Goal: Information Seeking & Learning: Understand process/instructions

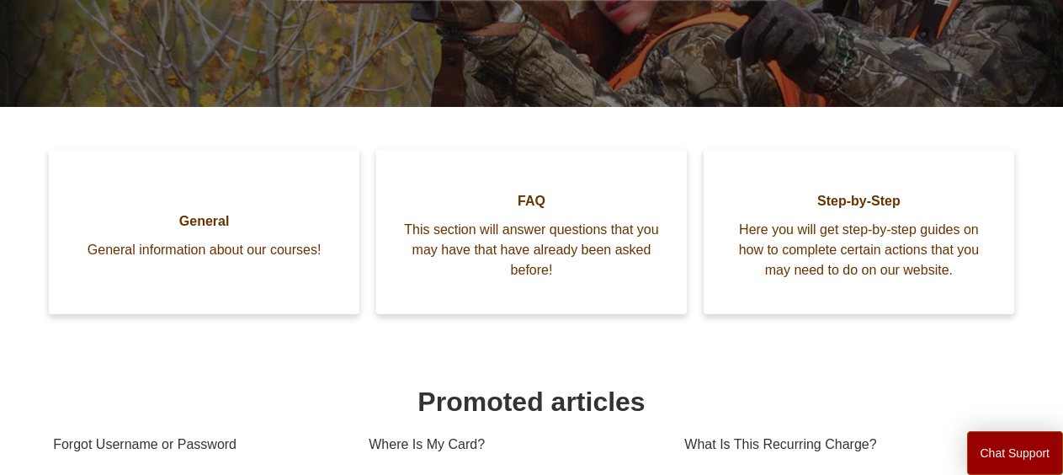
scroll to position [290, 0]
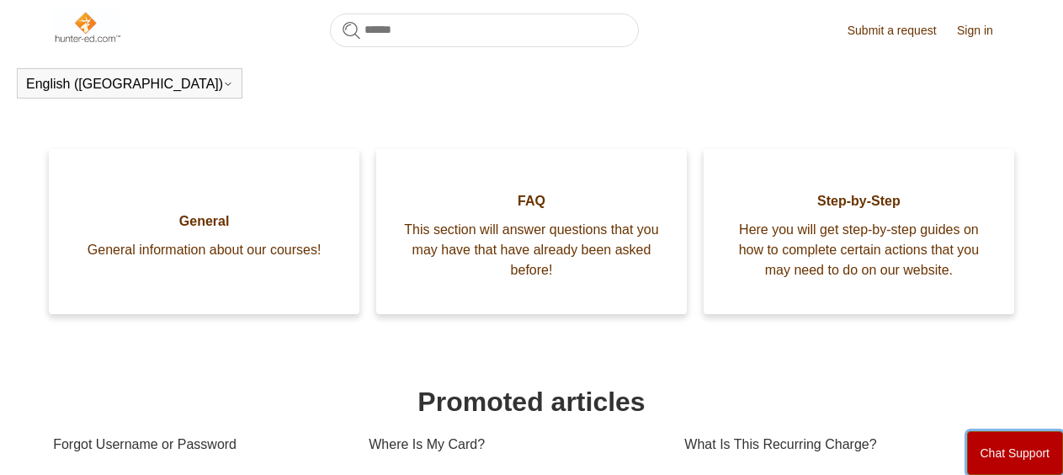
click at [1031, 446] on button "Chat Support" at bounding box center [1015, 453] width 97 height 44
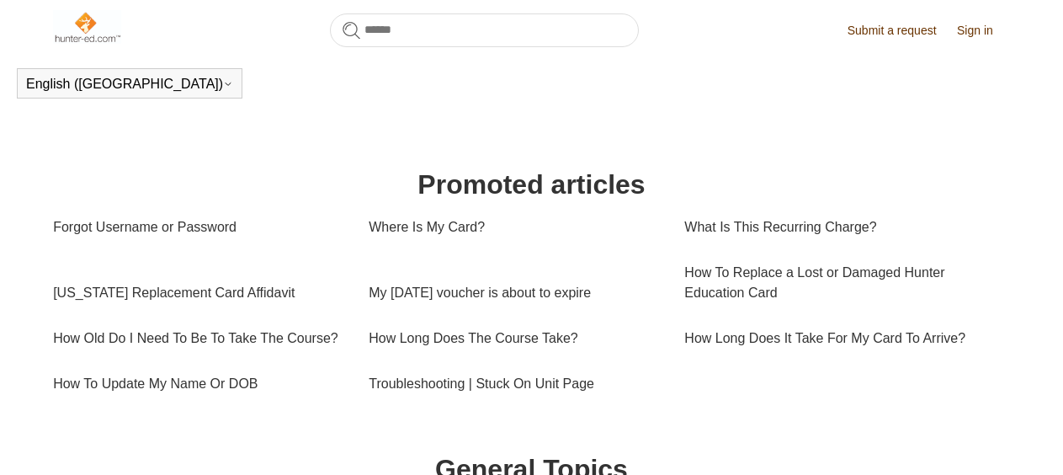
scroll to position [519, 0]
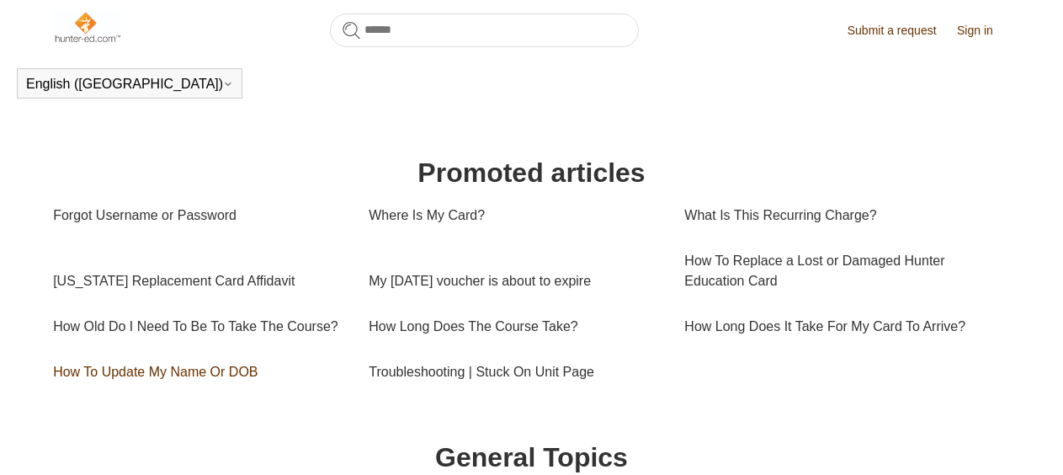
click at [153, 386] on link "How To Update My Name Or DOB" at bounding box center [198, 371] width 290 height 45
click at [217, 392] on link "How To Update My Name Or DOB" at bounding box center [198, 371] width 290 height 45
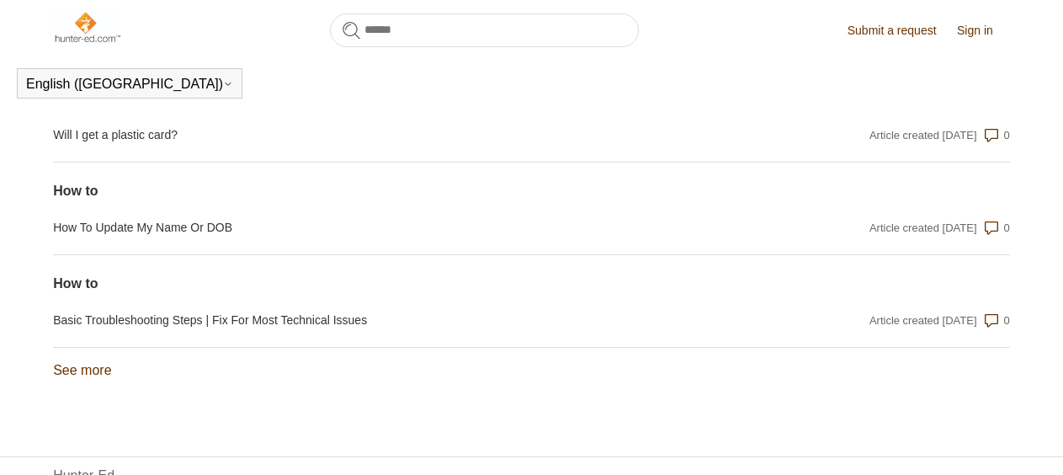
scroll to position [1697, 0]
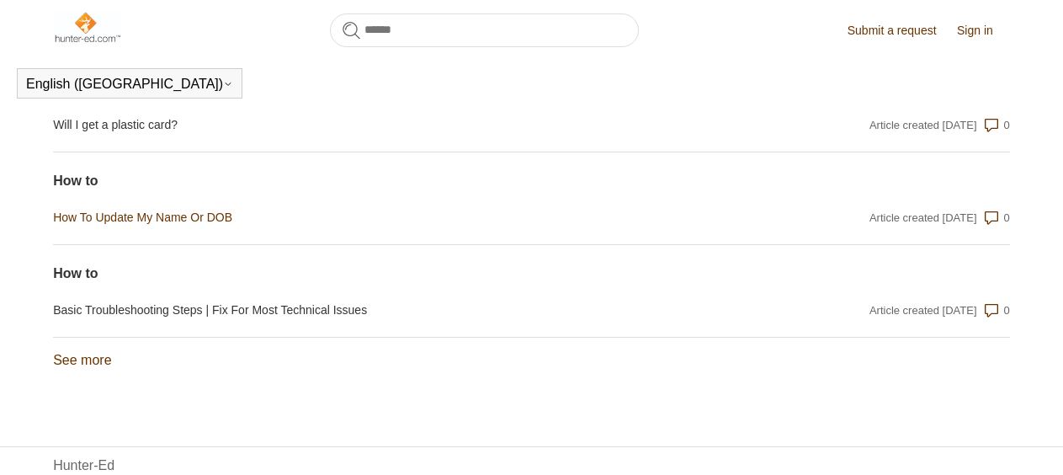
click at [142, 226] on link "How To Update My Name Or DOB" at bounding box center [388, 218] width 670 height 18
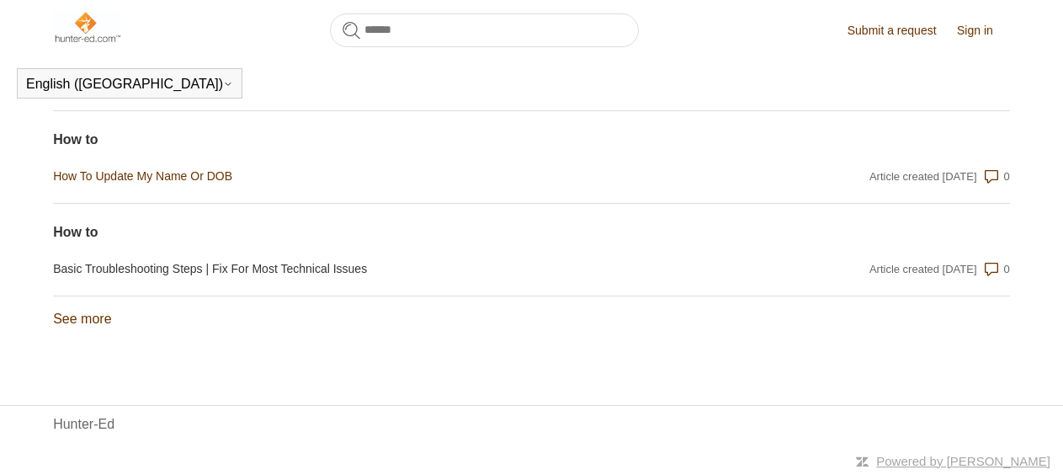
scroll to position [1759, 0]
click at [68, 314] on link "See more items from recent activity" at bounding box center [82, 319] width 58 height 14
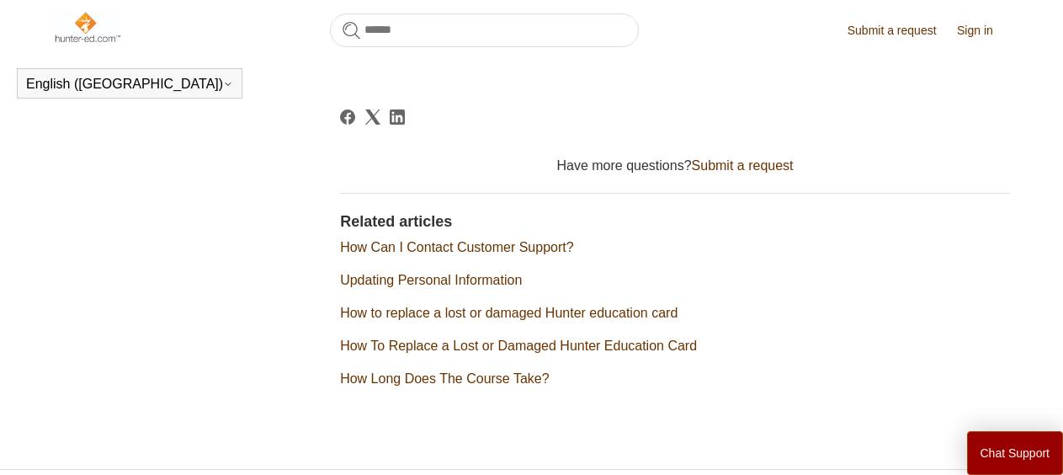
scroll to position [986, 0]
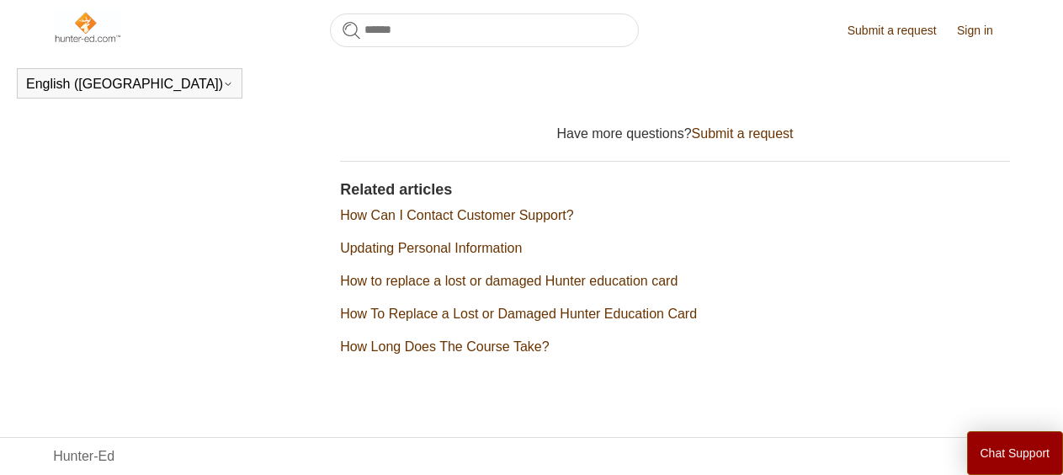
click at [550, 222] on link "How Can I Contact Customer Support?" at bounding box center [456, 215] width 233 height 14
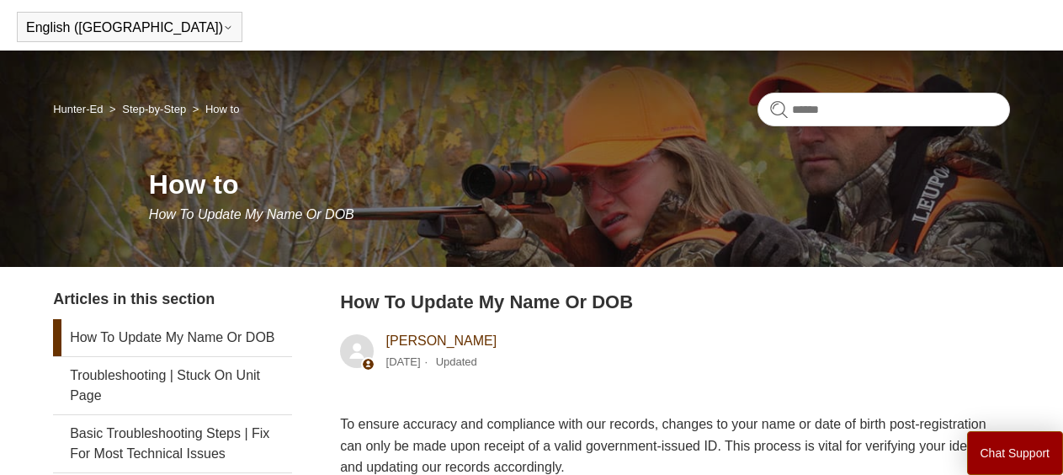
scroll to position [0, 0]
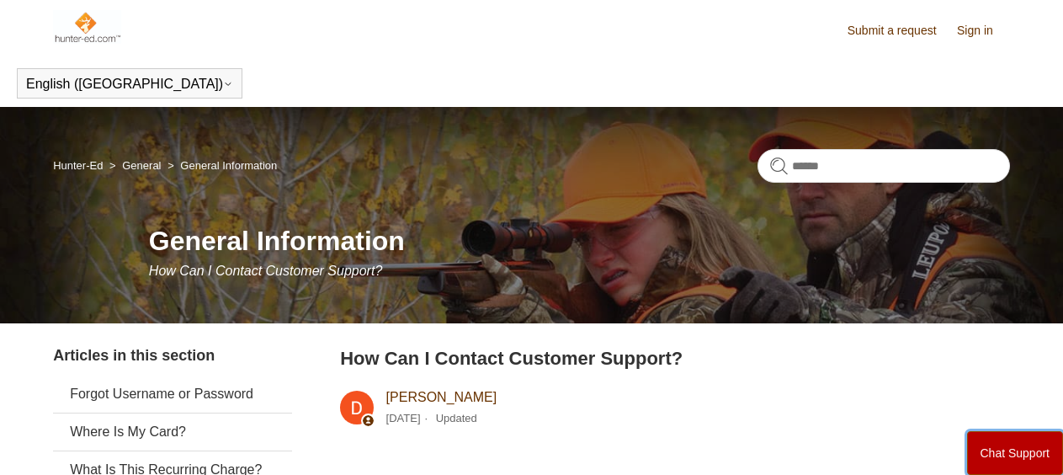
click at [992, 448] on button "Chat Support" at bounding box center [1015, 453] width 97 height 44
click at [982, 28] on link "Sign in" at bounding box center [983, 31] width 53 height 18
